Goal: Task Accomplishment & Management: Manage account settings

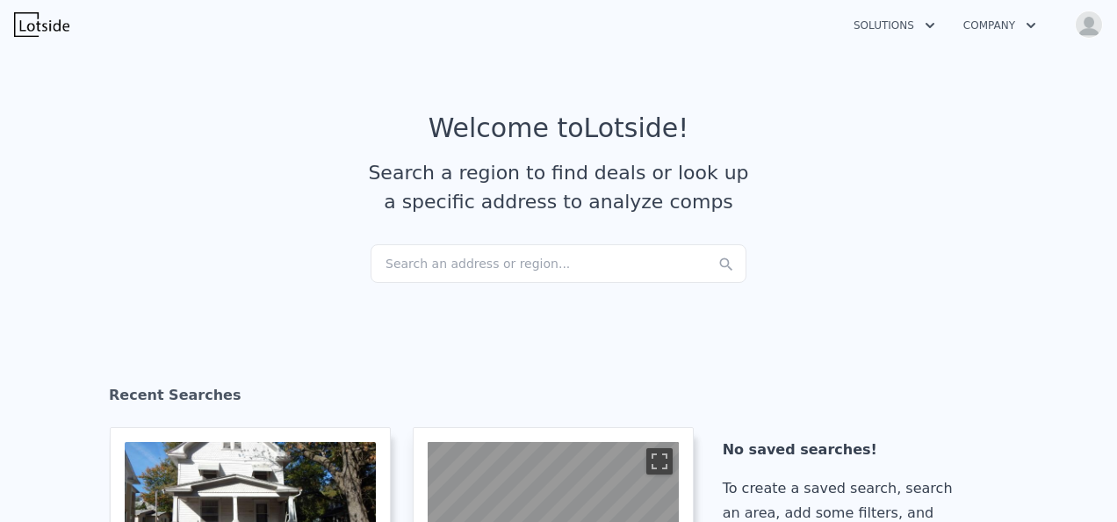
click at [1084, 25] on img "button" at bounding box center [1089, 25] width 28 height 28
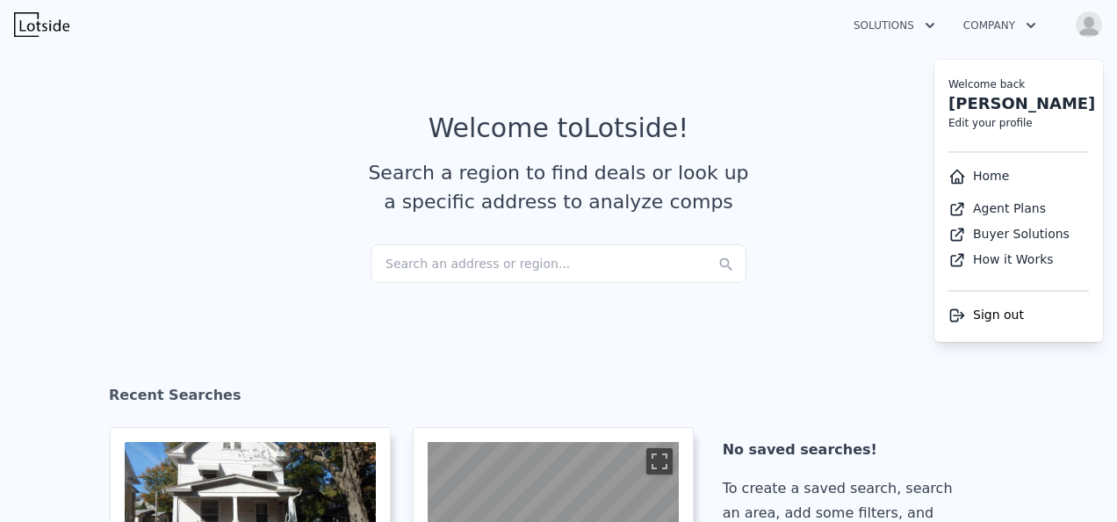
click at [1003, 121] on link "Edit your profile" at bounding box center [990, 123] width 84 height 12
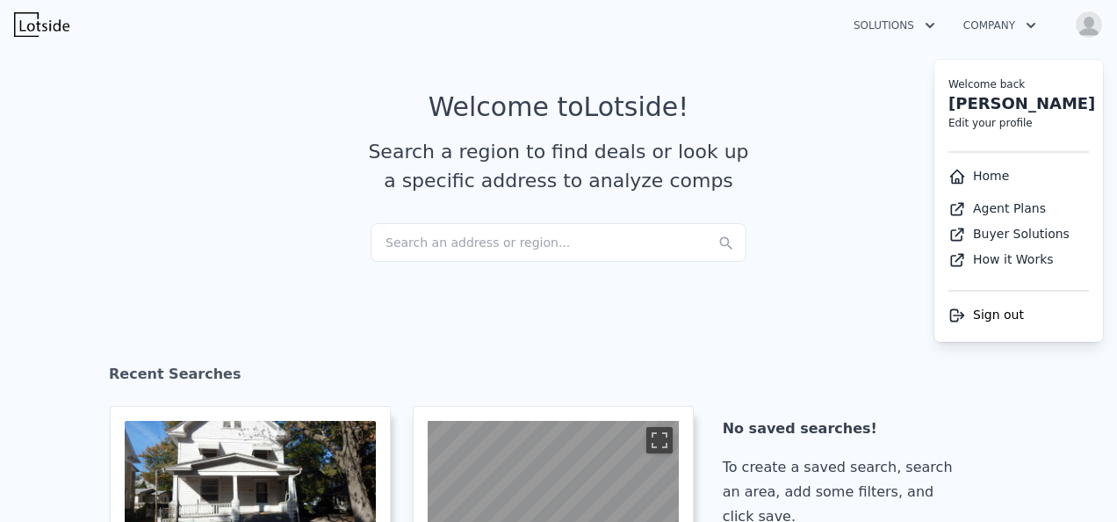
select select "53"
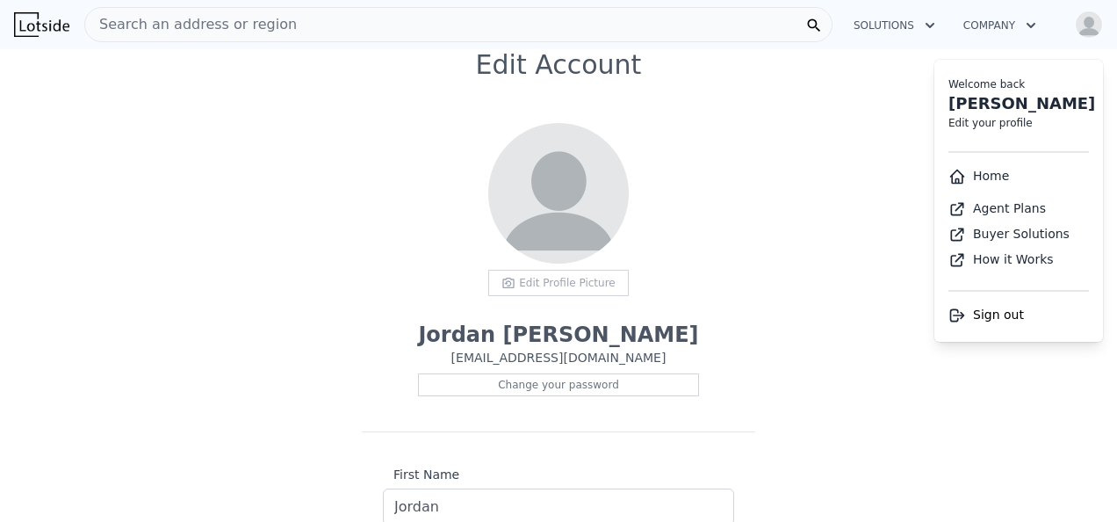
click at [530, 274] on div "Edit Profile Picture" at bounding box center [558, 283] width 141 height 26
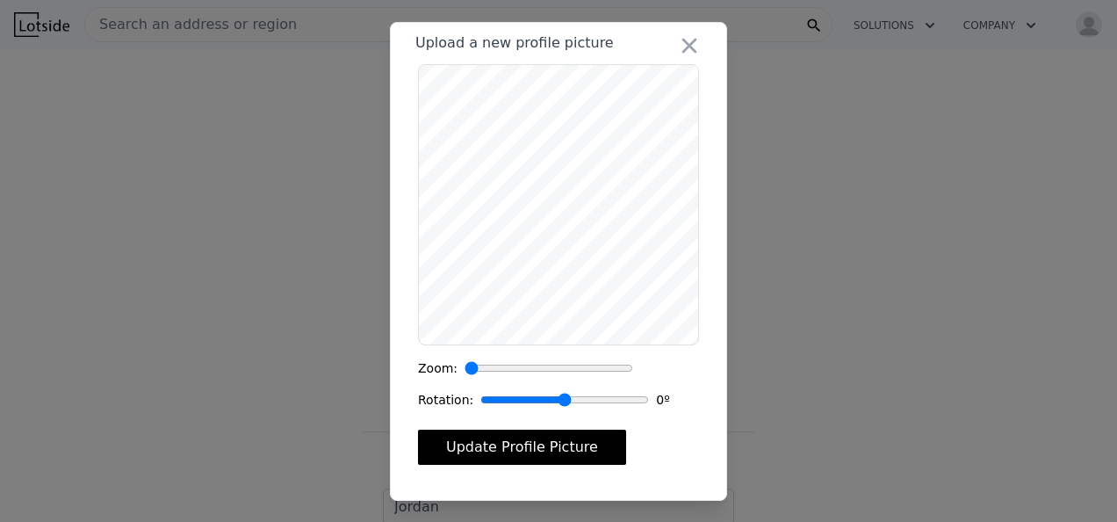
click at [573, 450] on button "Update Profile Picture" at bounding box center [522, 446] width 208 height 35
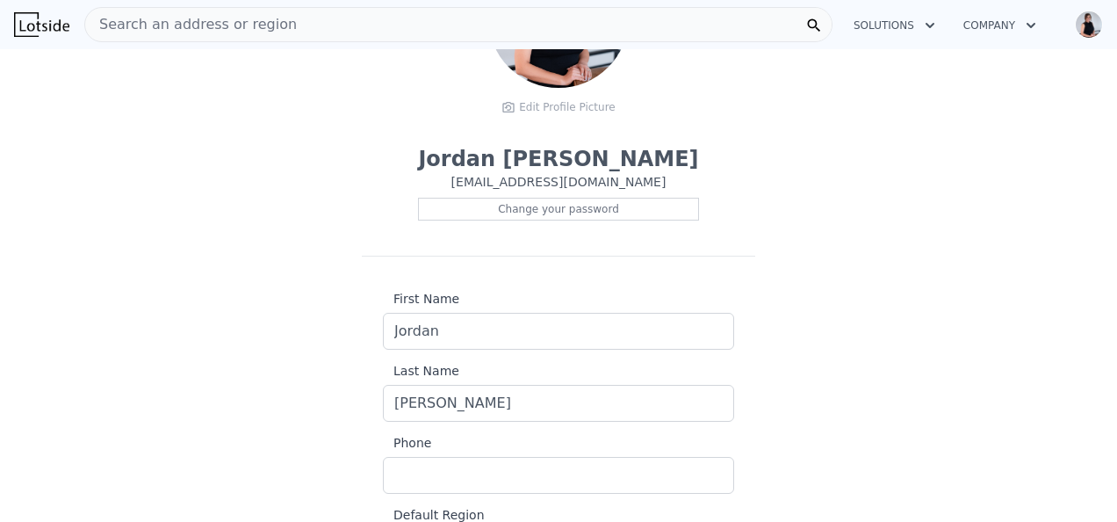
scroll to position [285, 0]
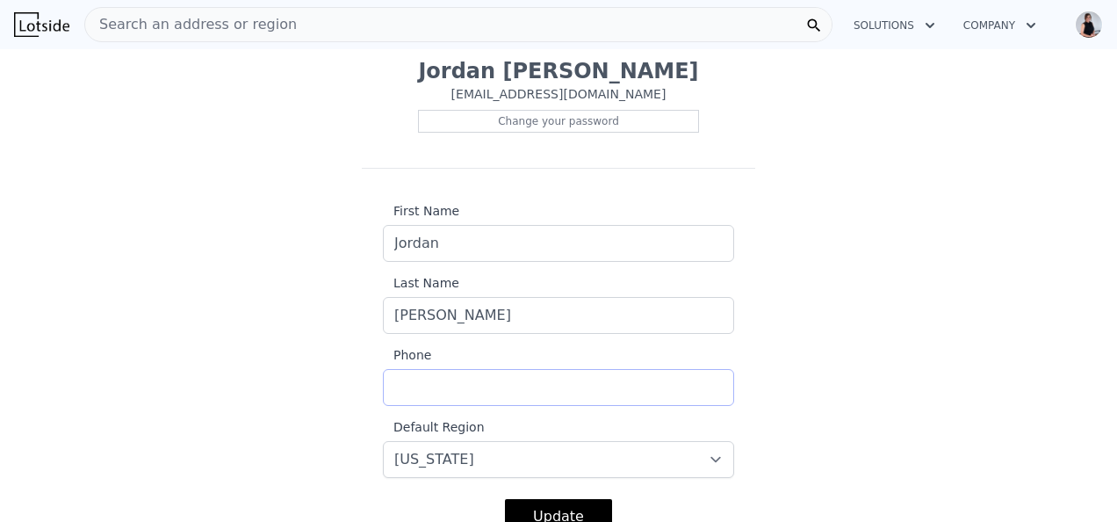
click at [569, 379] on input "Phone" at bounding box center [558, 387] width 351 height 37
type input "6207930341"
click at [892, 339] on div "Edit Account Edit Profile Picture Jordan Lawson jordan@betterhomesks.com Change…" at bounding box center [558, 170] width 1117 height 769
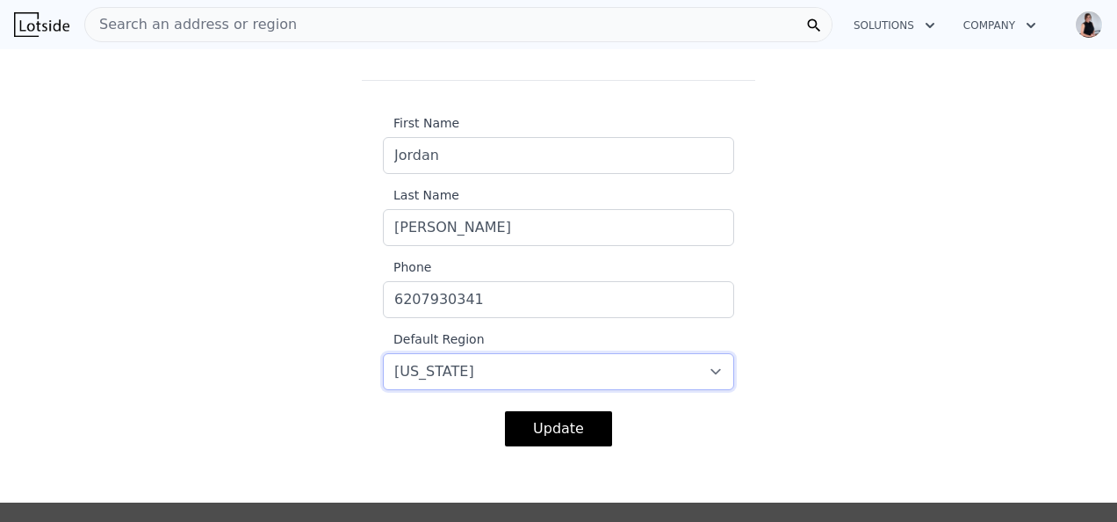
click at [684, 357] on select "-- select -- California Washington Florida Illinois Texas Colorado" at bounding box center [558, 371] width 351 height 37
select select "48"
click at [383, 353] on select "-- select -- California Washington Florida Illinois Texas Colorado" at bounding box center [558, 371] width 351 height 37
click at [711, 365] on select "-- select -- California Washington Florida Illinois Texas Colorado" at bounding box center [558, 371] width 351 height 37
click at [710, 422] on div "Update" at bounding box center [558, 428] width 351 height 77
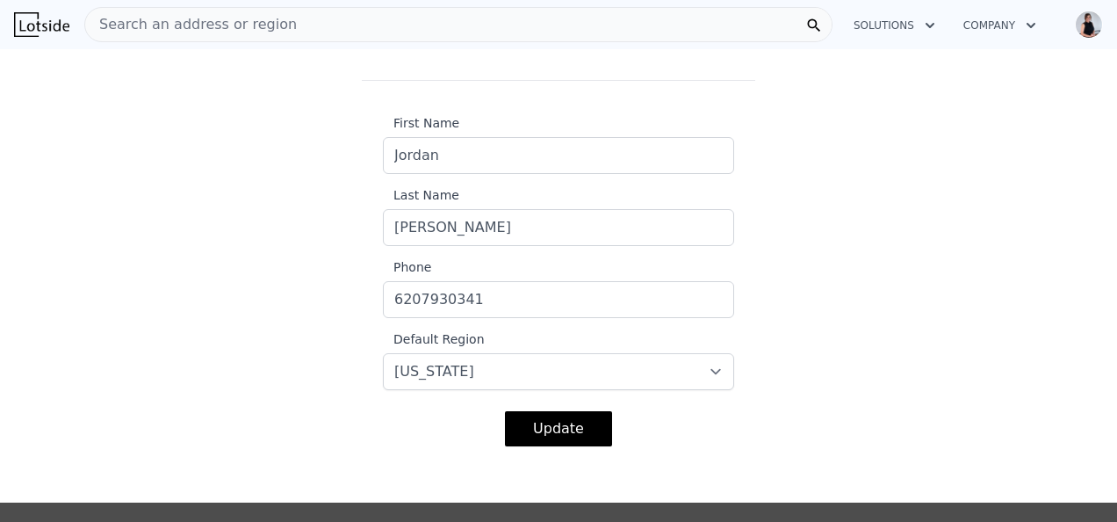
click at [567, 415] on button "Update" at bounding box center [558, 428] width 107 height 35
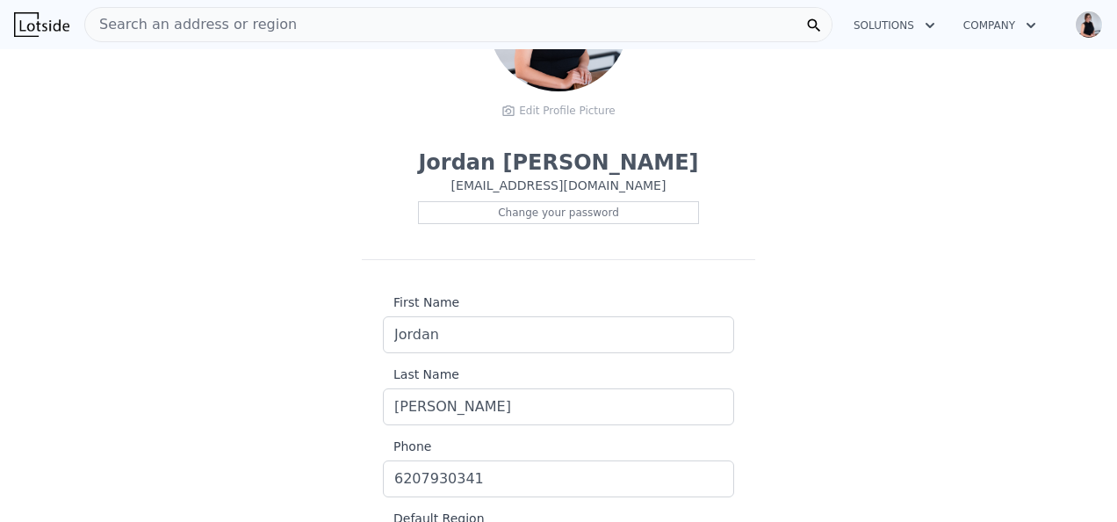
scroll to position [0, 0]
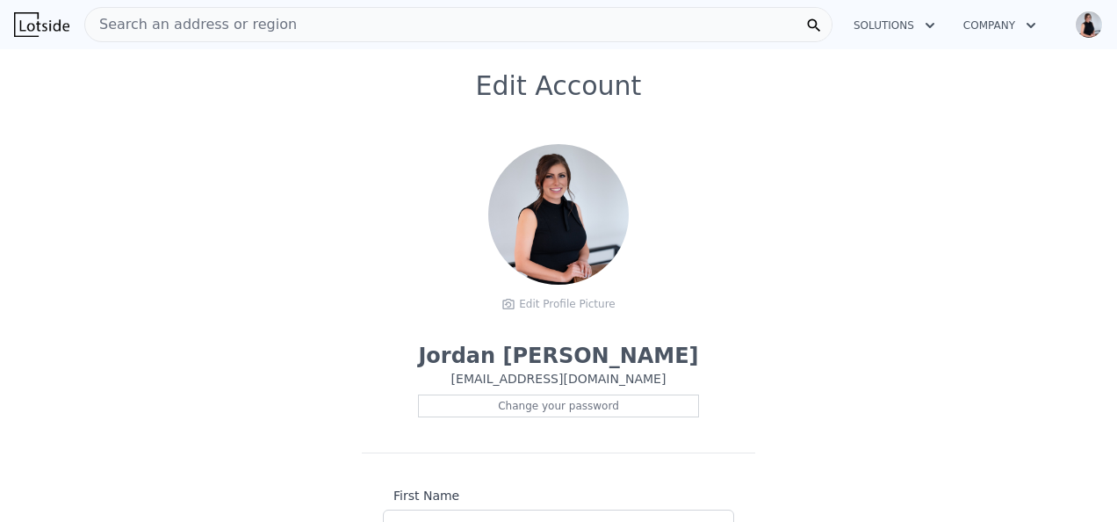
click at [898, 30] on button "Solutions" at bounding box center [895, 26] width 110 height 32
click at [970, 22] on button "Company" at bounding box center [999, 26] width 101 height 32
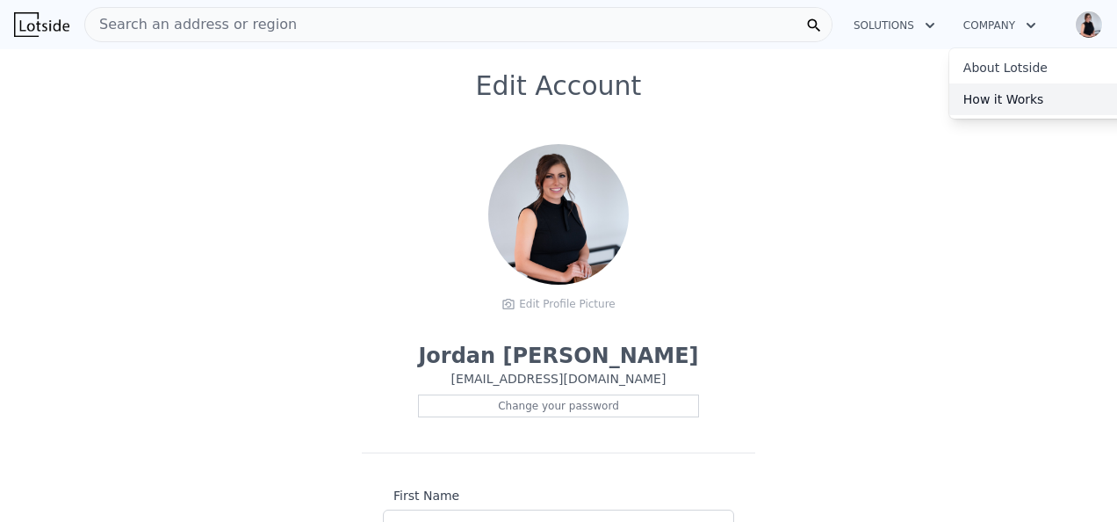
click at [1013, 89] on link "How it Works" at bounding box center [1047, 99] width 197 height 32
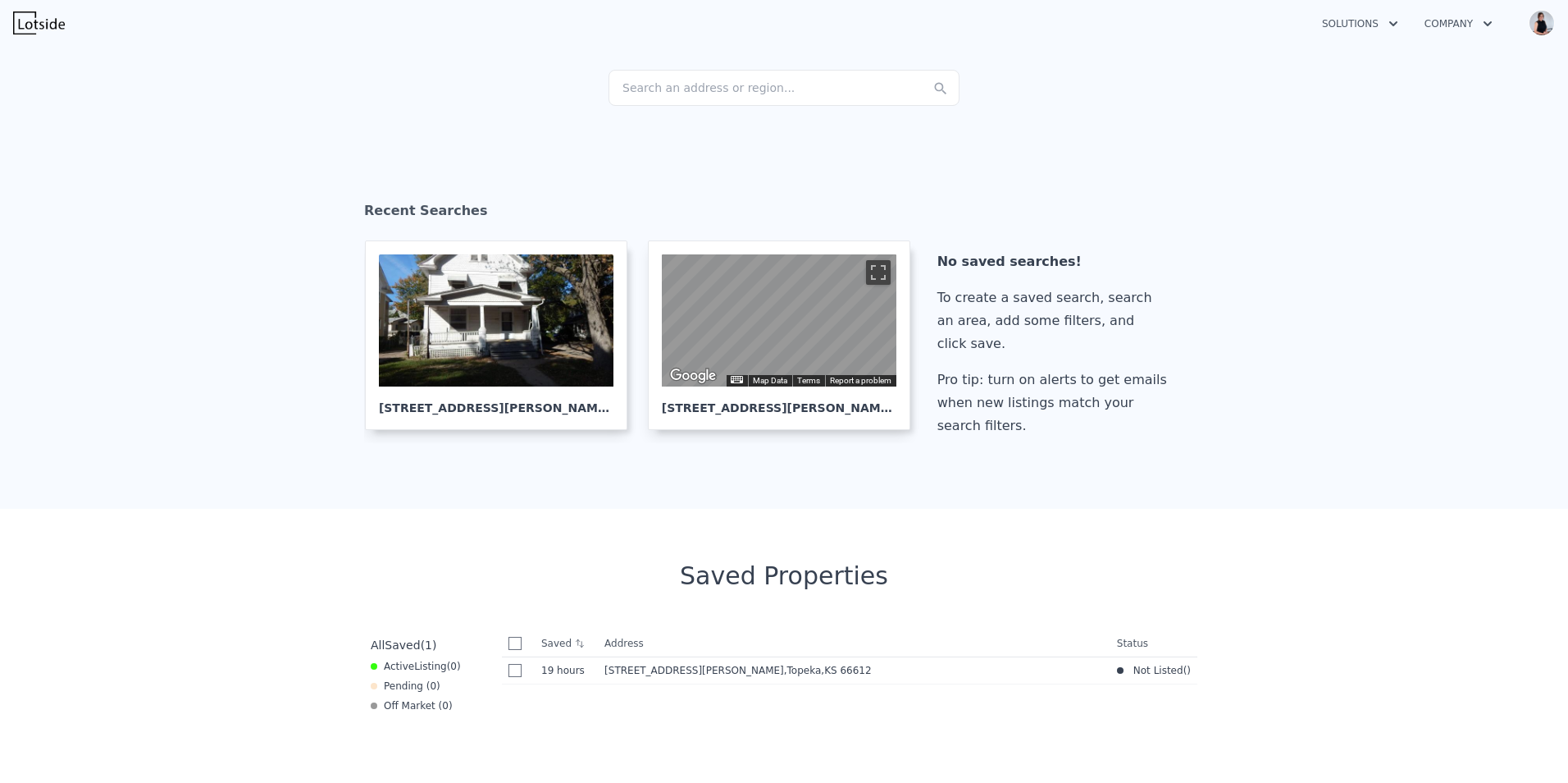
scroll to position [246, 0]
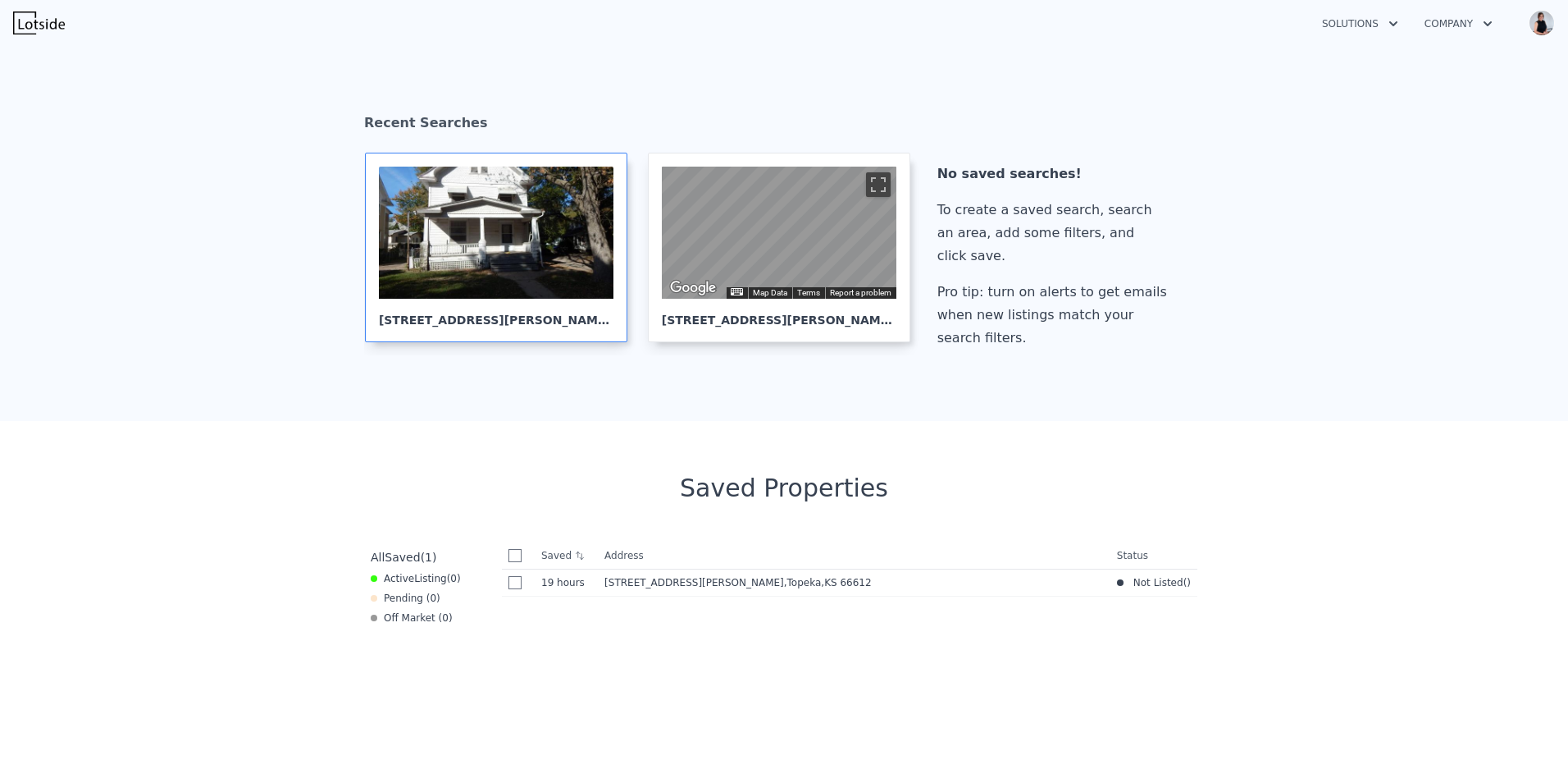
click at [460, 298] on div at bounding box center [496, 232] width 234 height 132
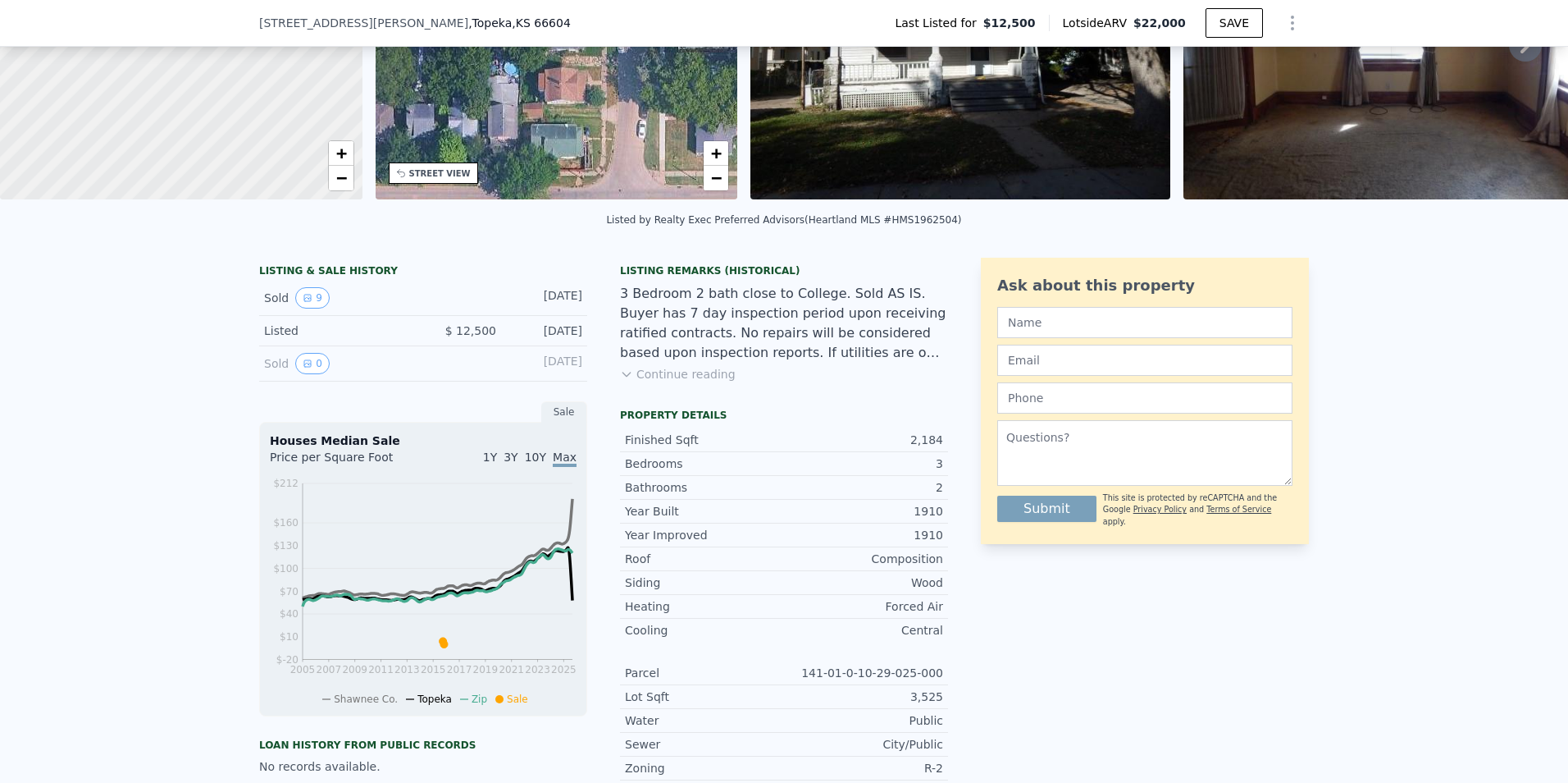
scroll to position [158, 0]
